Goal: Task Accomplishment & Management: Use online tool/utility

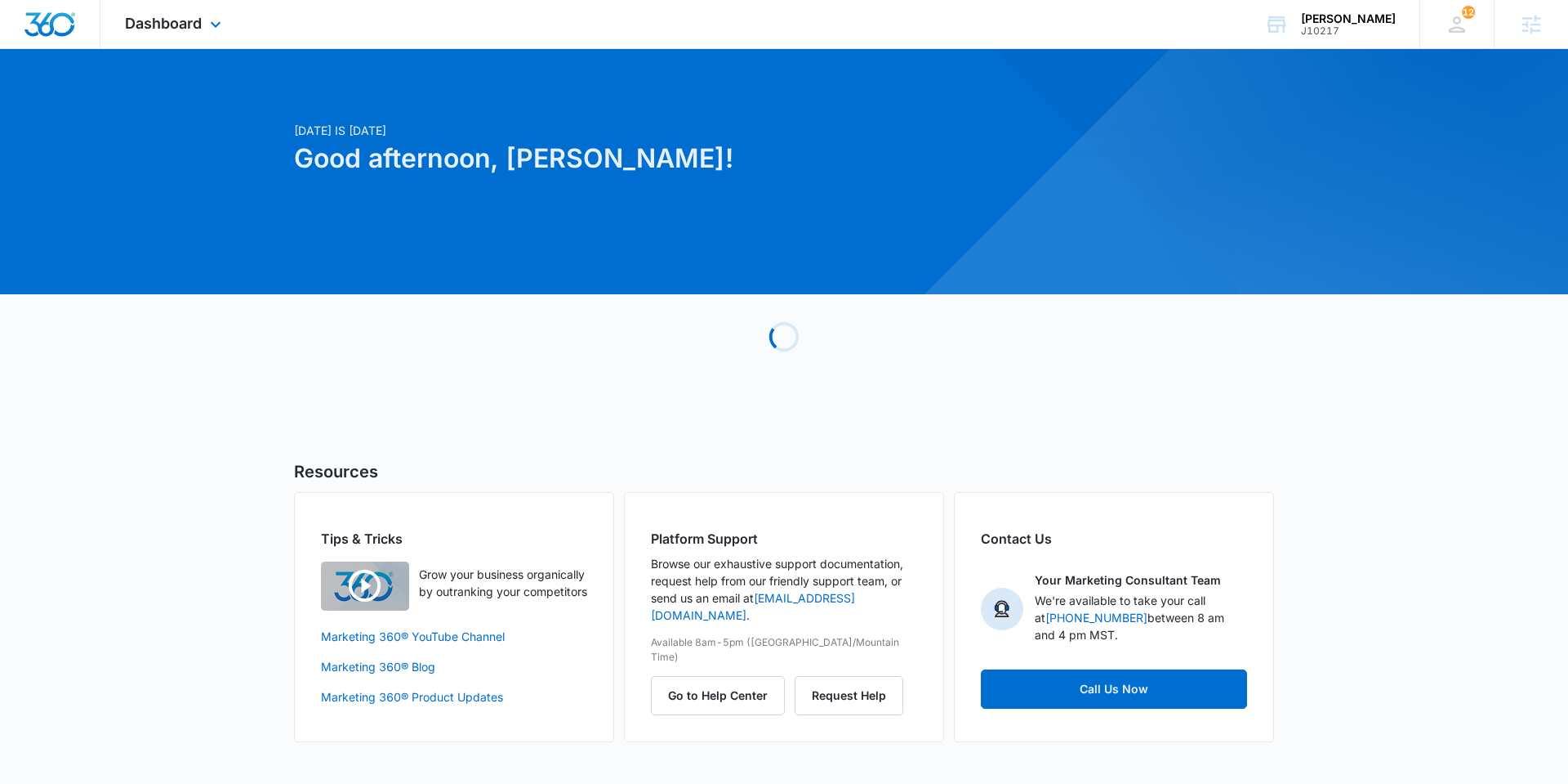
click at [159, 34] on div "Dashboard Apps Reputation Websites Forms CRM Email Social Shop Payments POS Con…" at bounding box center [176, 24] width 150 height 48
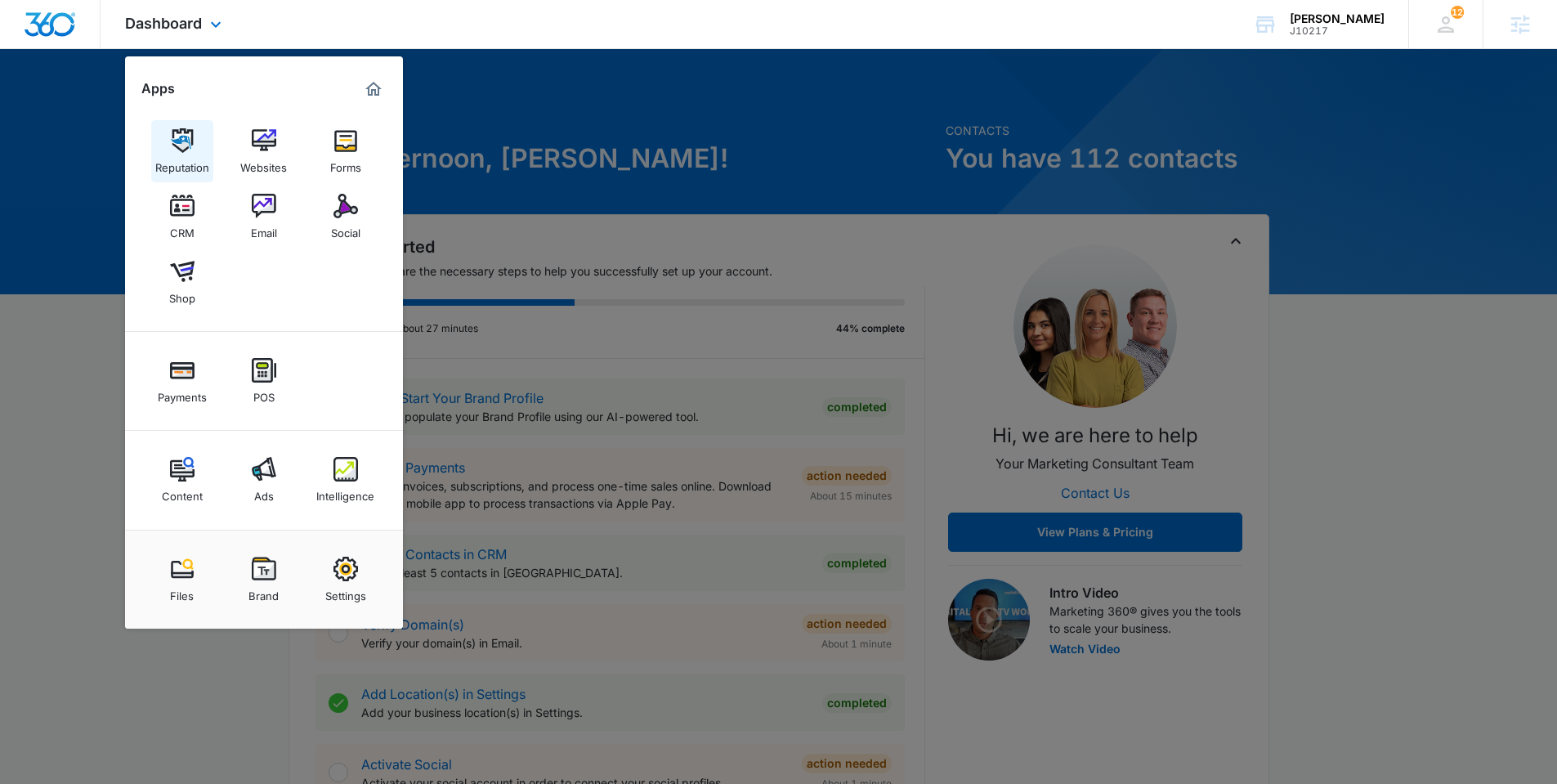
click at [173, 155] on div "Reputation" at bounding box center [182, 163] width 54 height 21
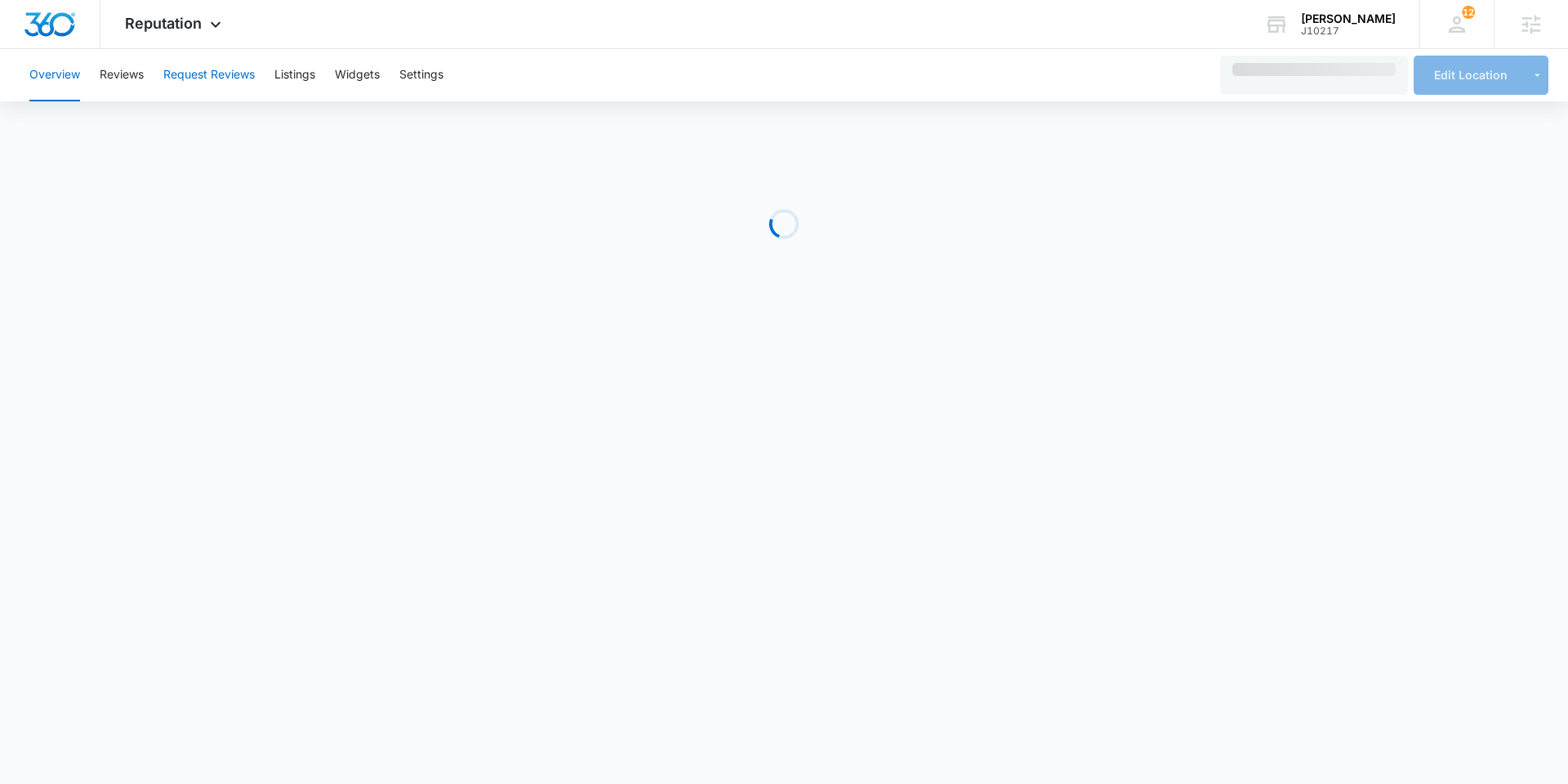
click at [218, 77] on button "Request Reviews" at bounding box center [210, 75] width 92 height 52
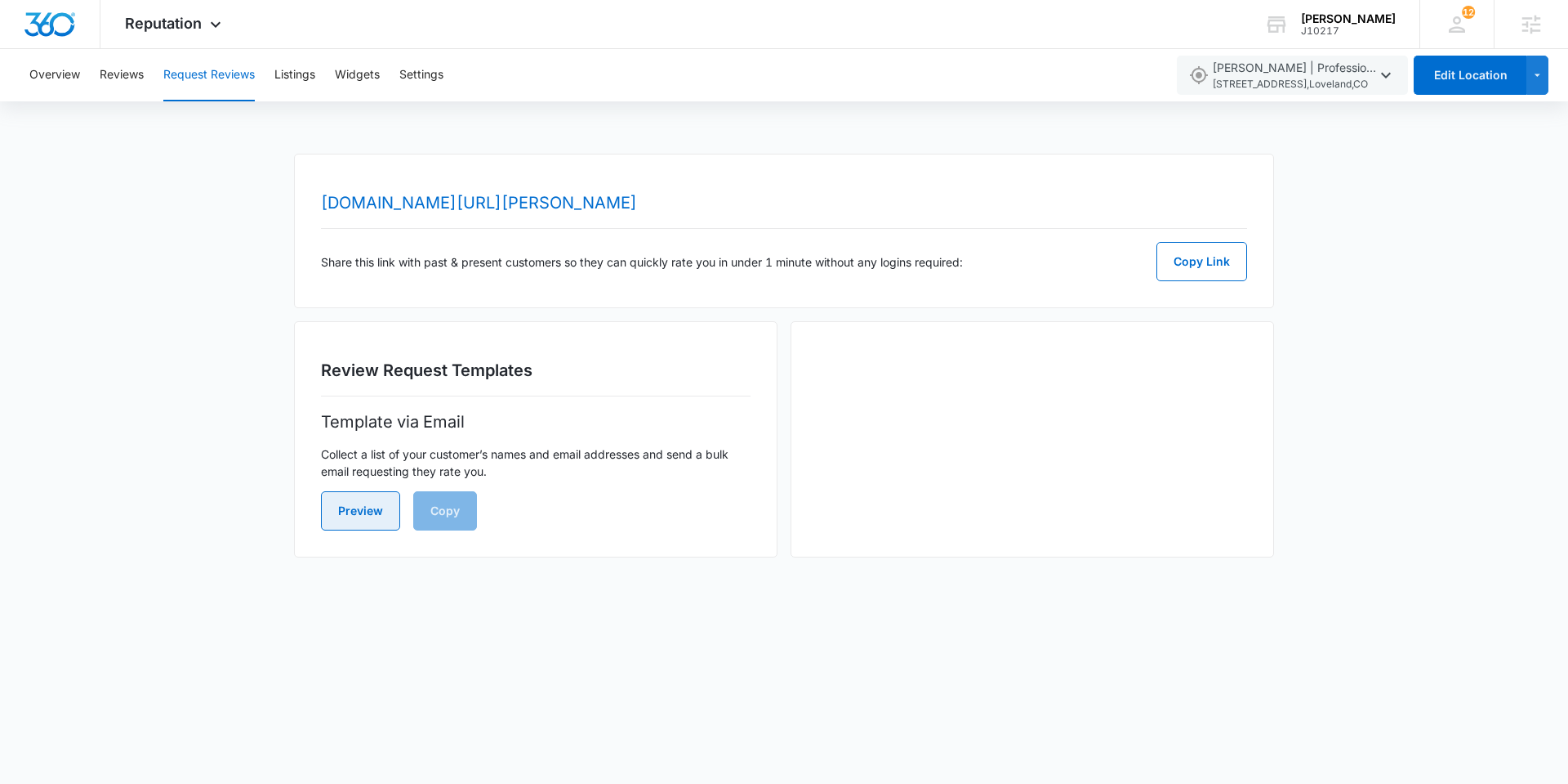
click at [374, 513] on button "Preview" at bounding box center [359, 510] width 79 height 39
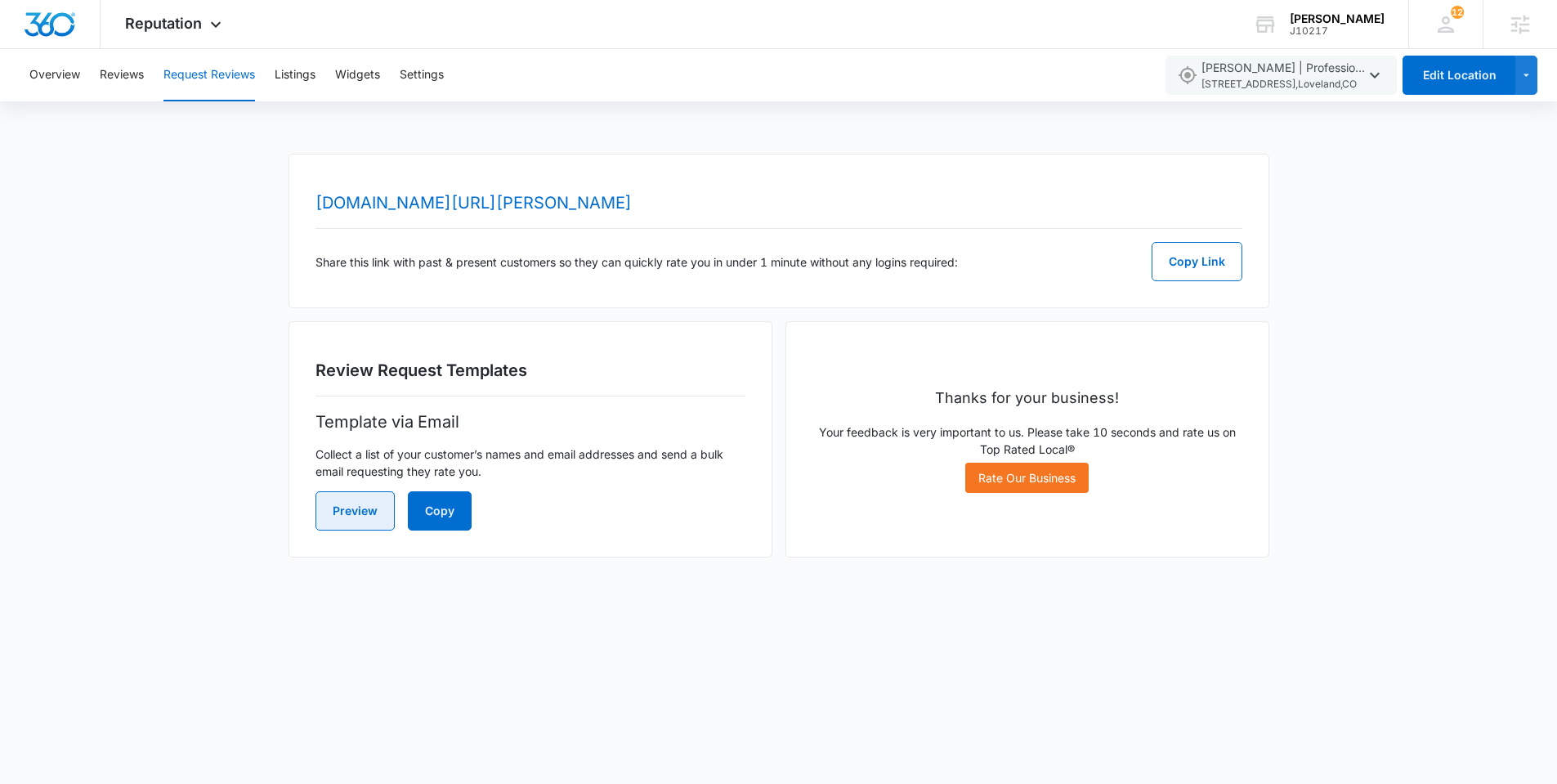
scroll to position [173, 0]
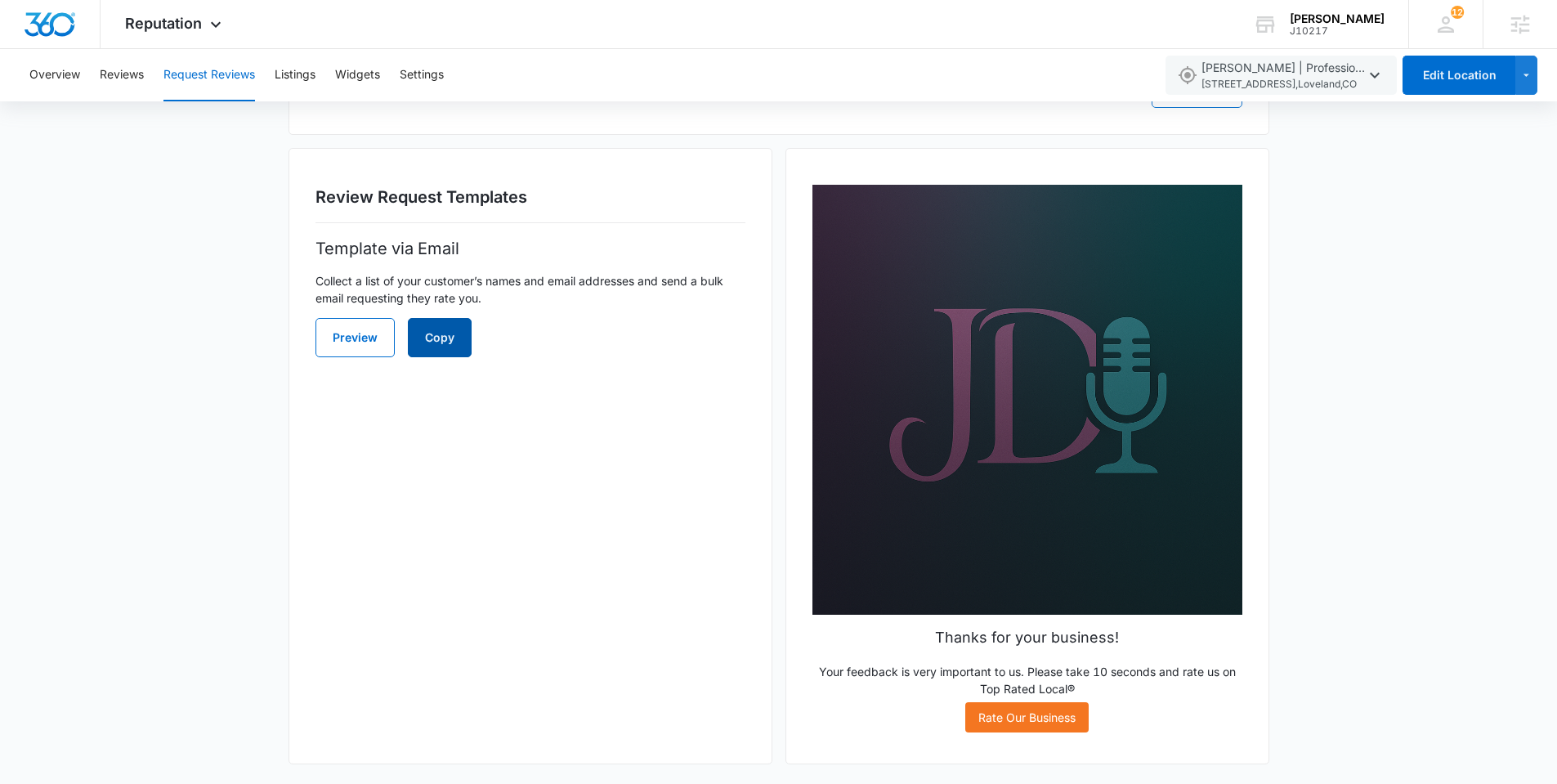
click at [456, 354] on button "Copy" at bounding box center [440, 337] width 64 height 39
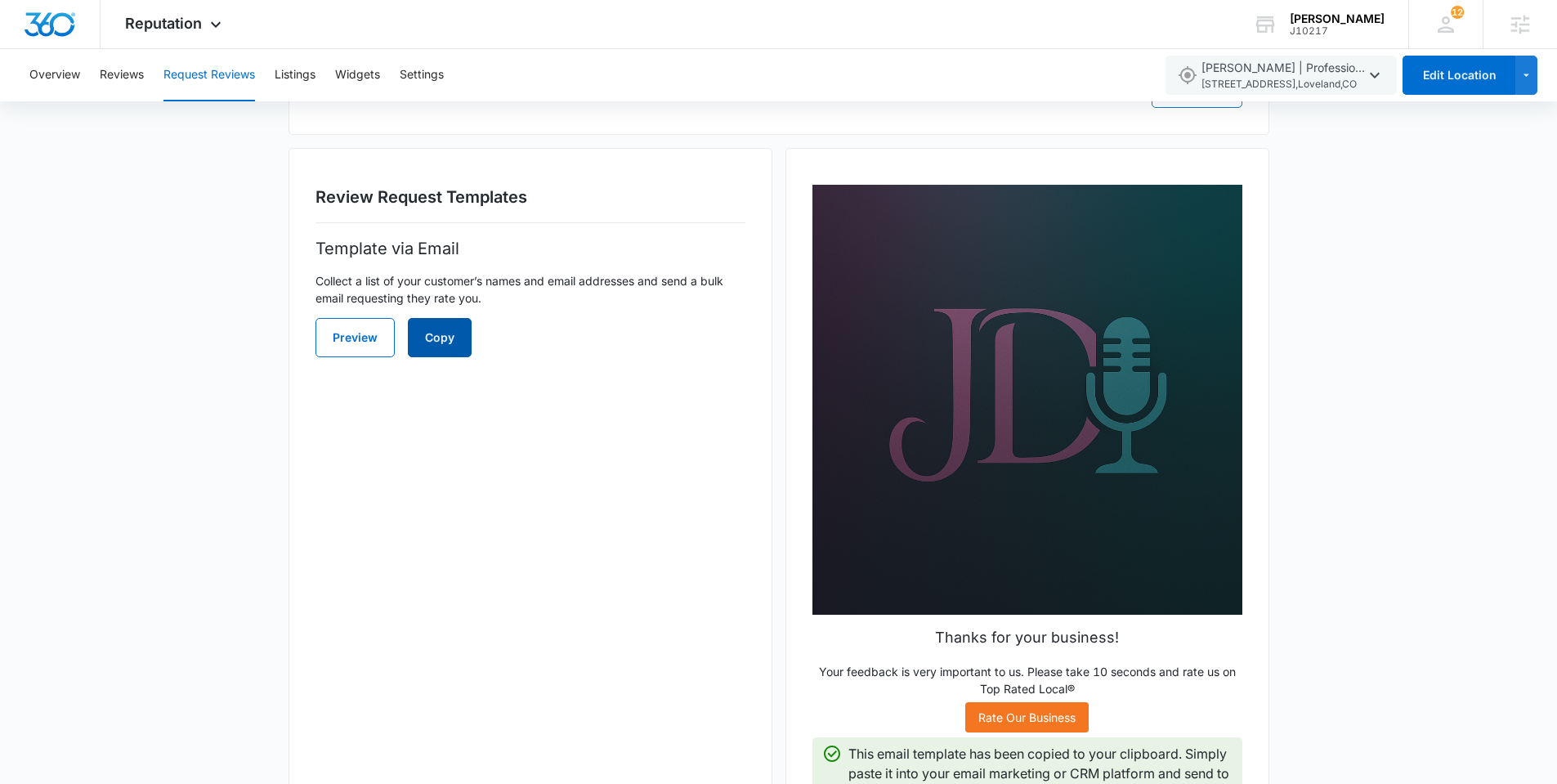
scroll to position [170, 0]
